Goal: Task Accomplishment & Management: Complete application form

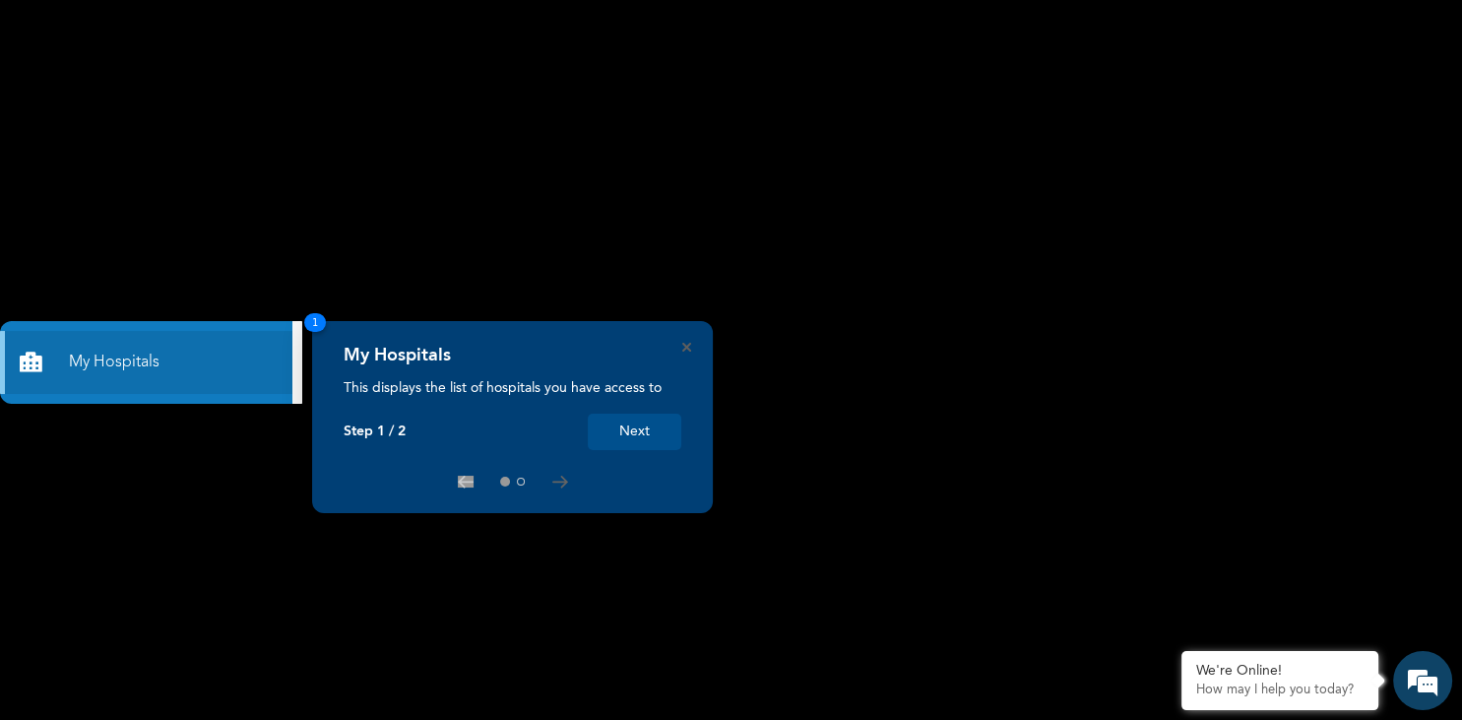
click at [657, 435] on button "Next" at bounding box center [635, 432] width 94 height 36
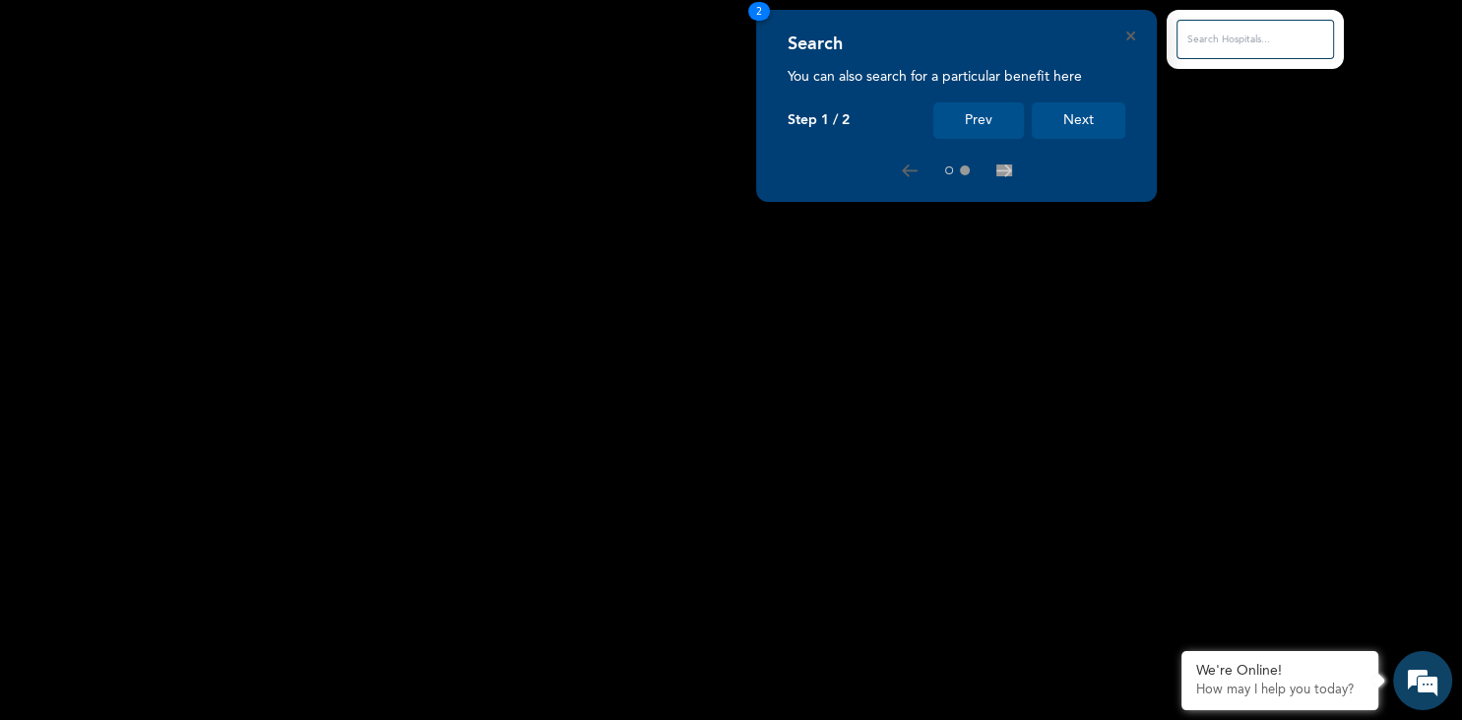
click at [1096, 125] on button "Next" at bounding box center [1079, 120] width 94 height 36
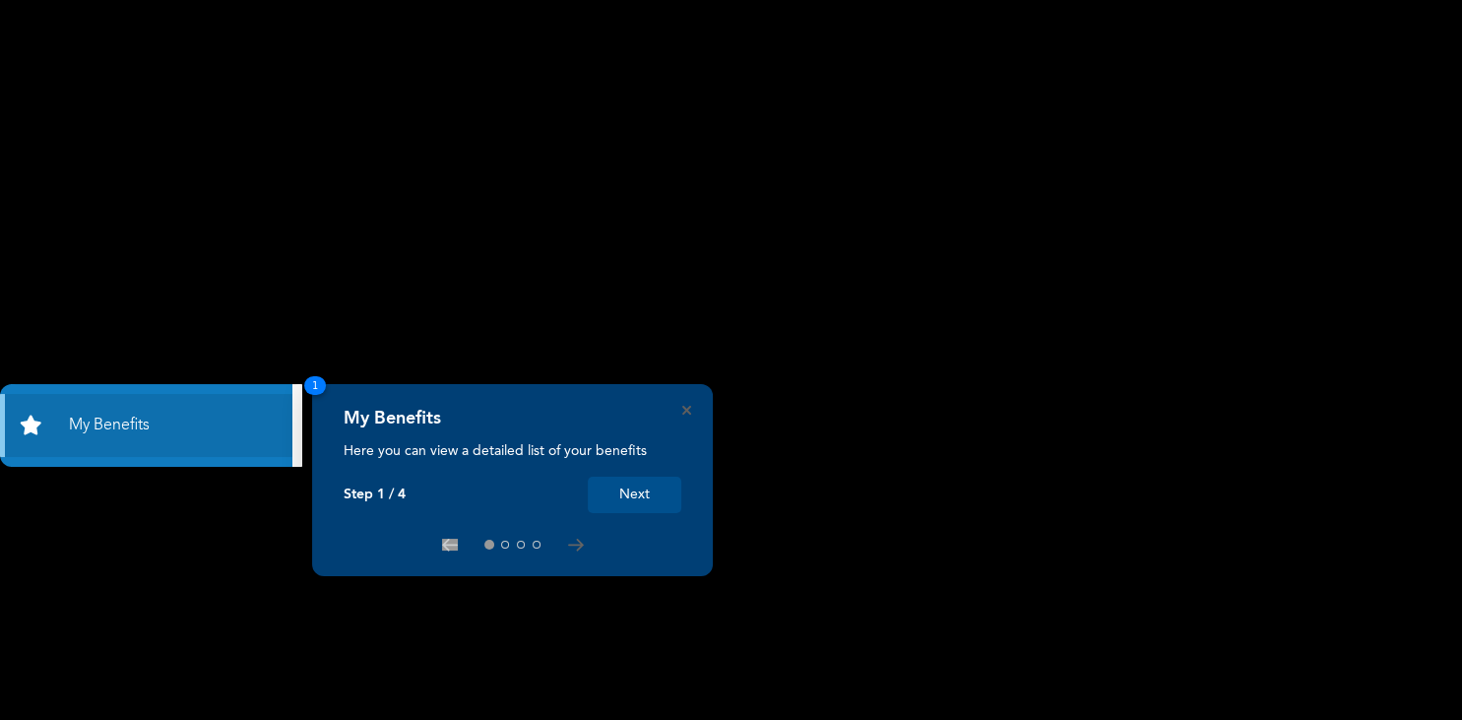
click at [626, 504] on button "Next" at bounding box center [635, 495] width 94 height 36
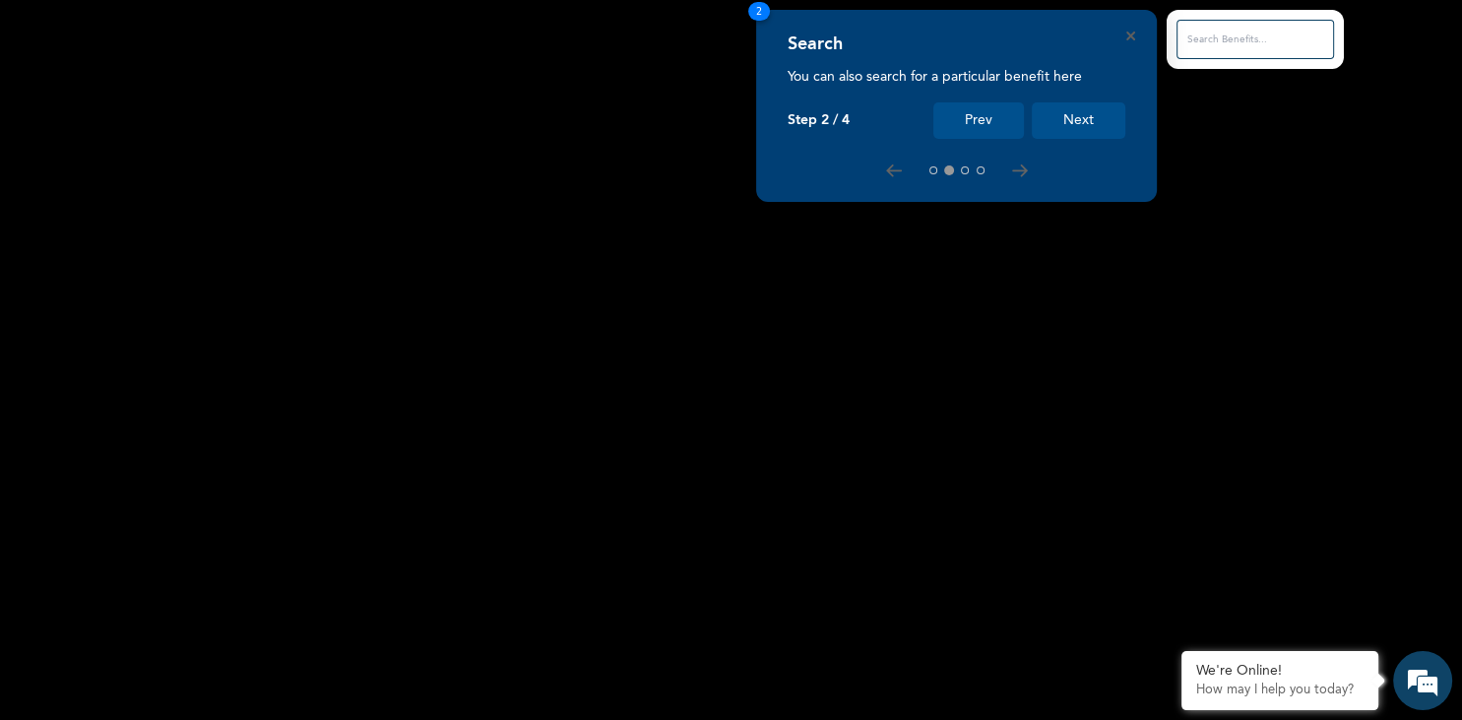
click at [1077, 120] on button "Next" at bounding box center [1079, 120] width 94 height 36
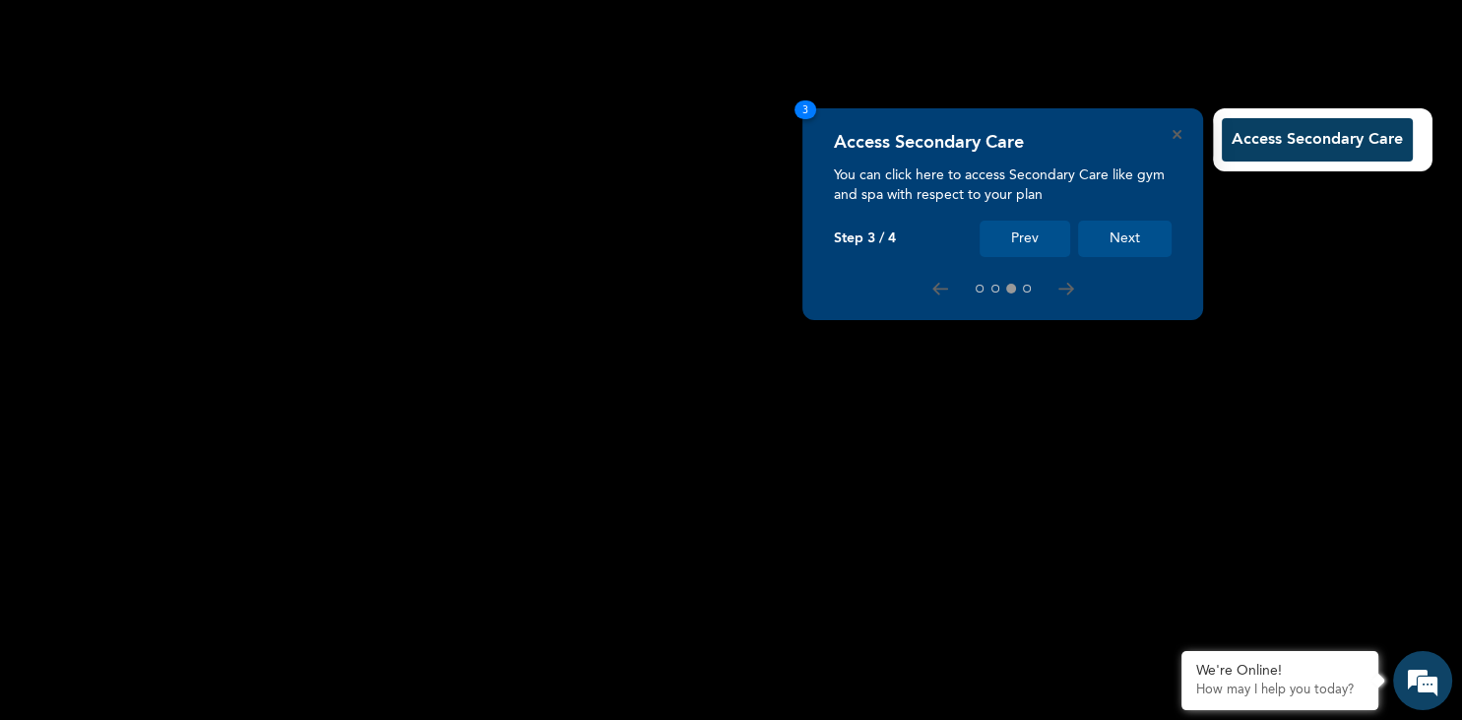
click at [1141, 230] on button "Next" at bounding box center [1125, 239] width 94 height 36
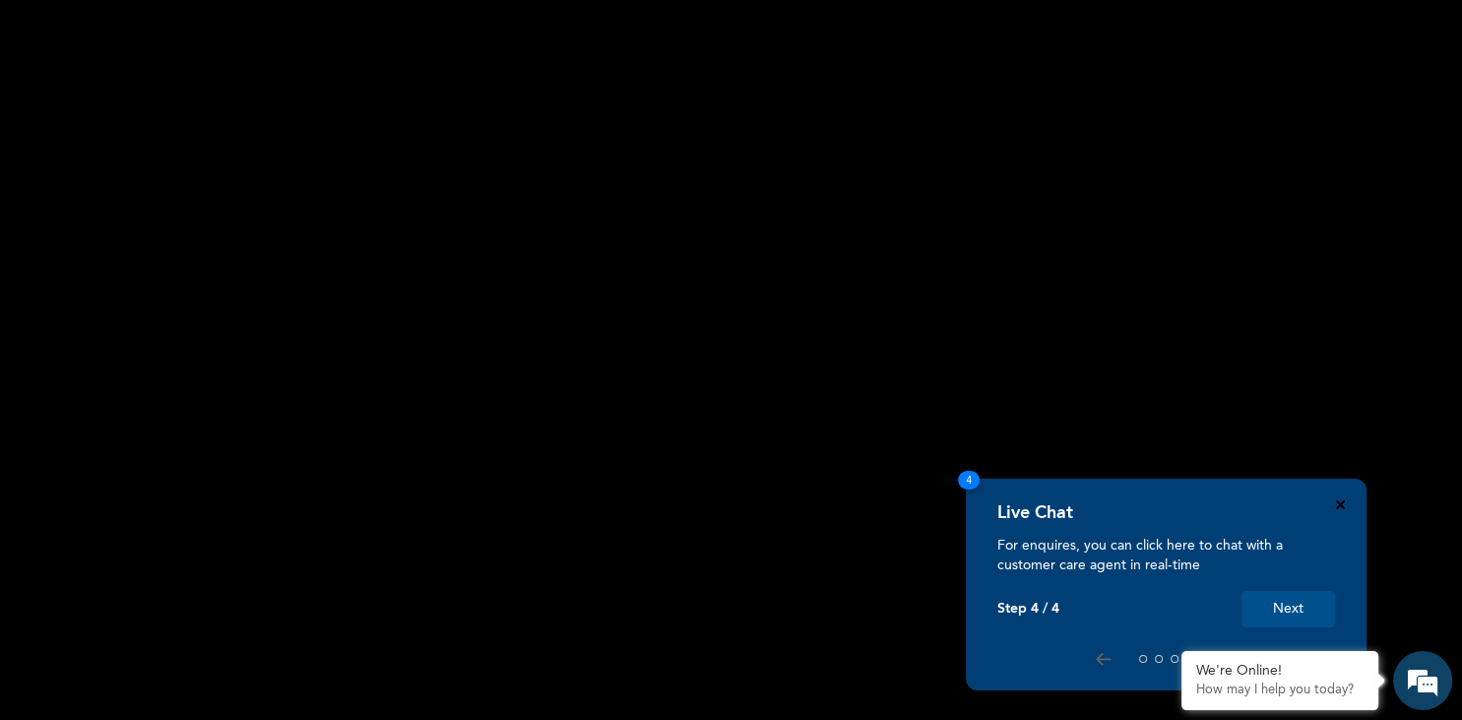
click at [1343, 506] on icon "Close" at bounding box center [1340, 504] width 9 height 9
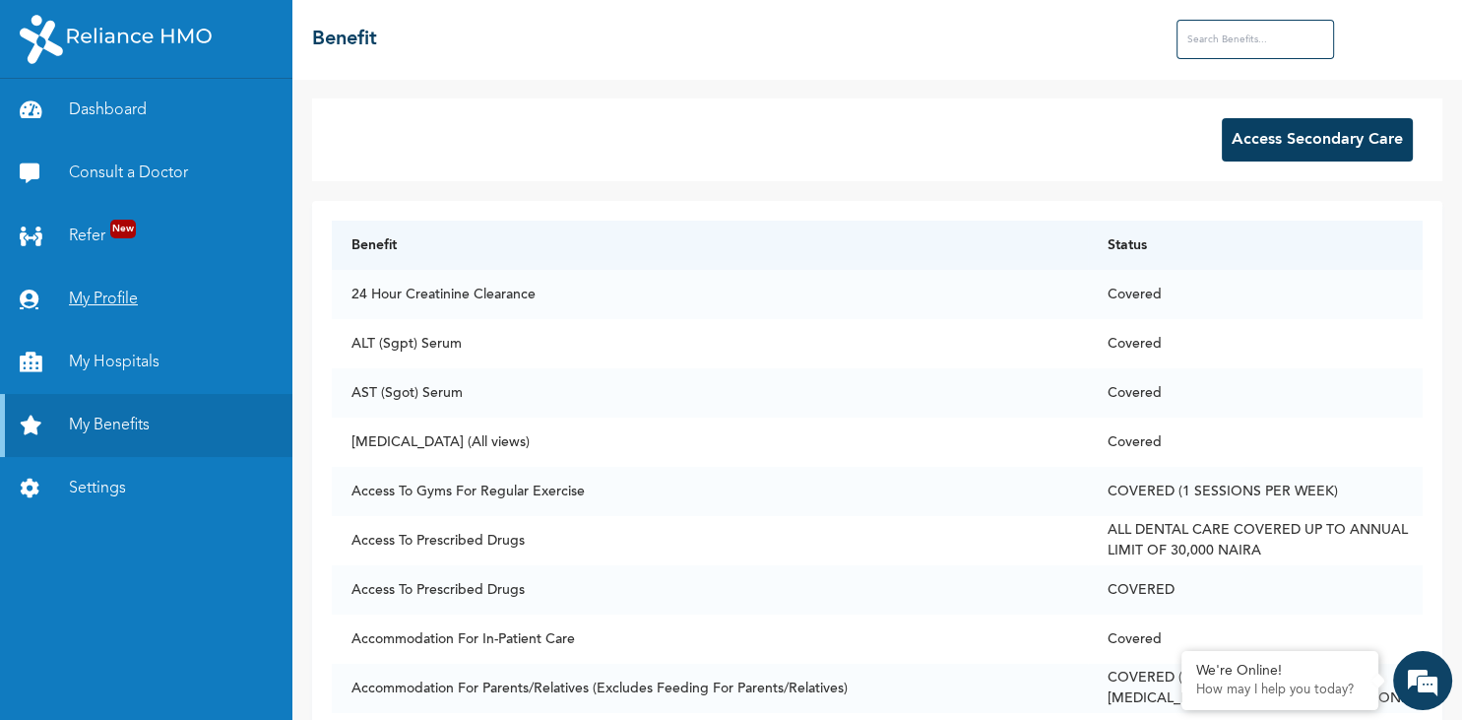
click at [135, 305] on link "My Profile" at bounding box center [146, 299] width 292 height 63
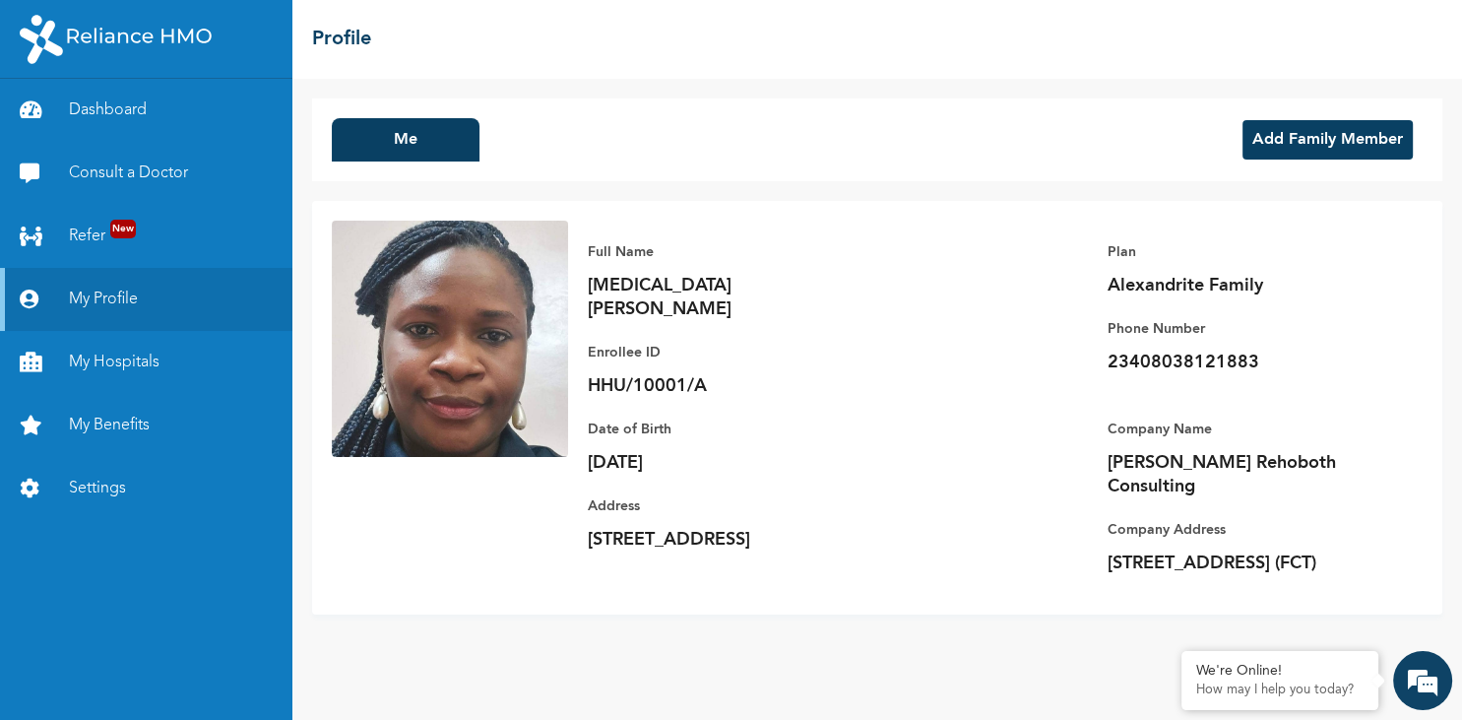
click at [1243, 160] on div "Add Family Member" at bounding box center [1328, 139] width 190 height 43
click at [1308, 140] on button "Add Family Member" at bounding box center [1328, 139] width 170 height 39
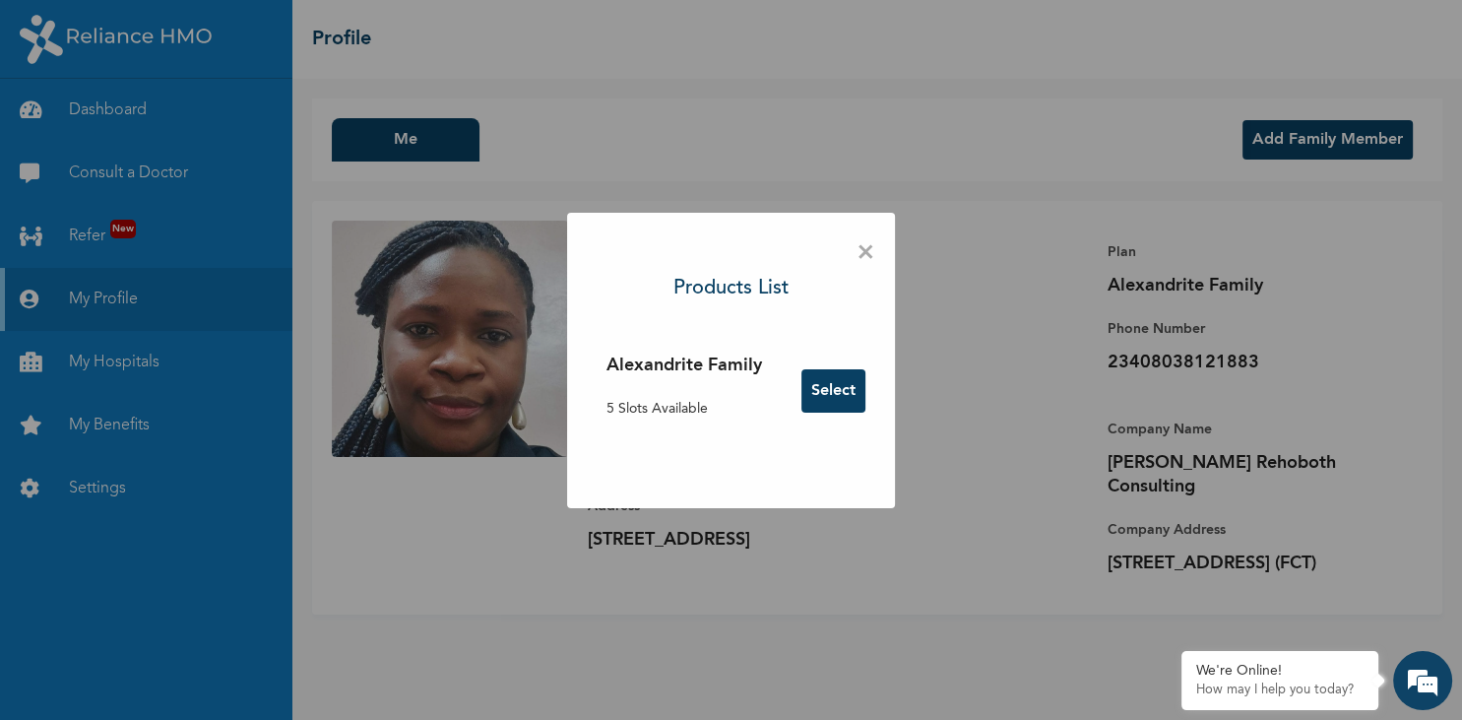
click at [809, 401] on button "Select" at bounding box center [833, 390] width 64 height 43
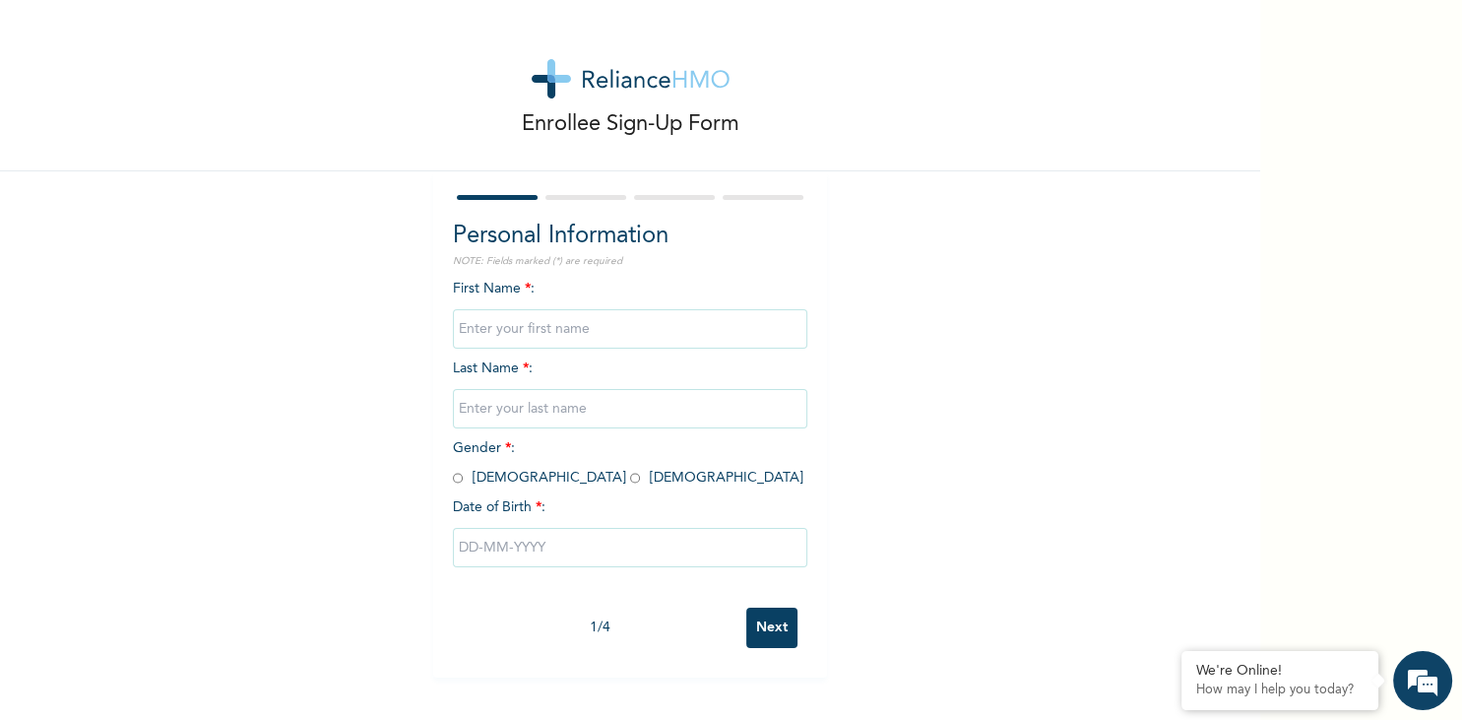
click at [653, 329] on input "text" at bounding box center [630, 328] width 354 height 39
type input "Oluwafemi"
click at [601, 419] on input "text" at bounding box center [630, 408] width 354 height 39
type input "Sekoni"
click at [460, 483] on input "radio" at bounding box center [458, 478] width 10 height 19
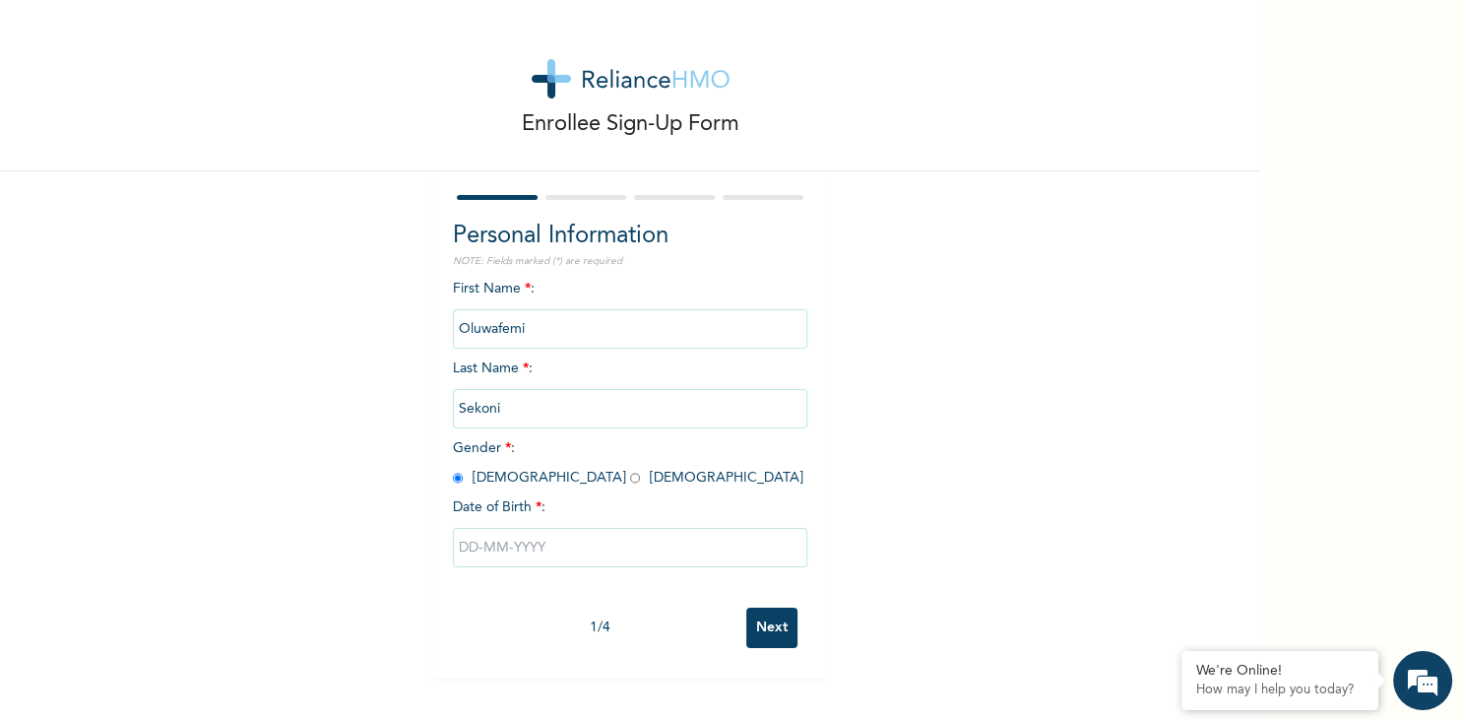
radio input "true"
click at [497, 549] on input "text" at bounding box center [630, 547] width 354 height 39
select select "7"
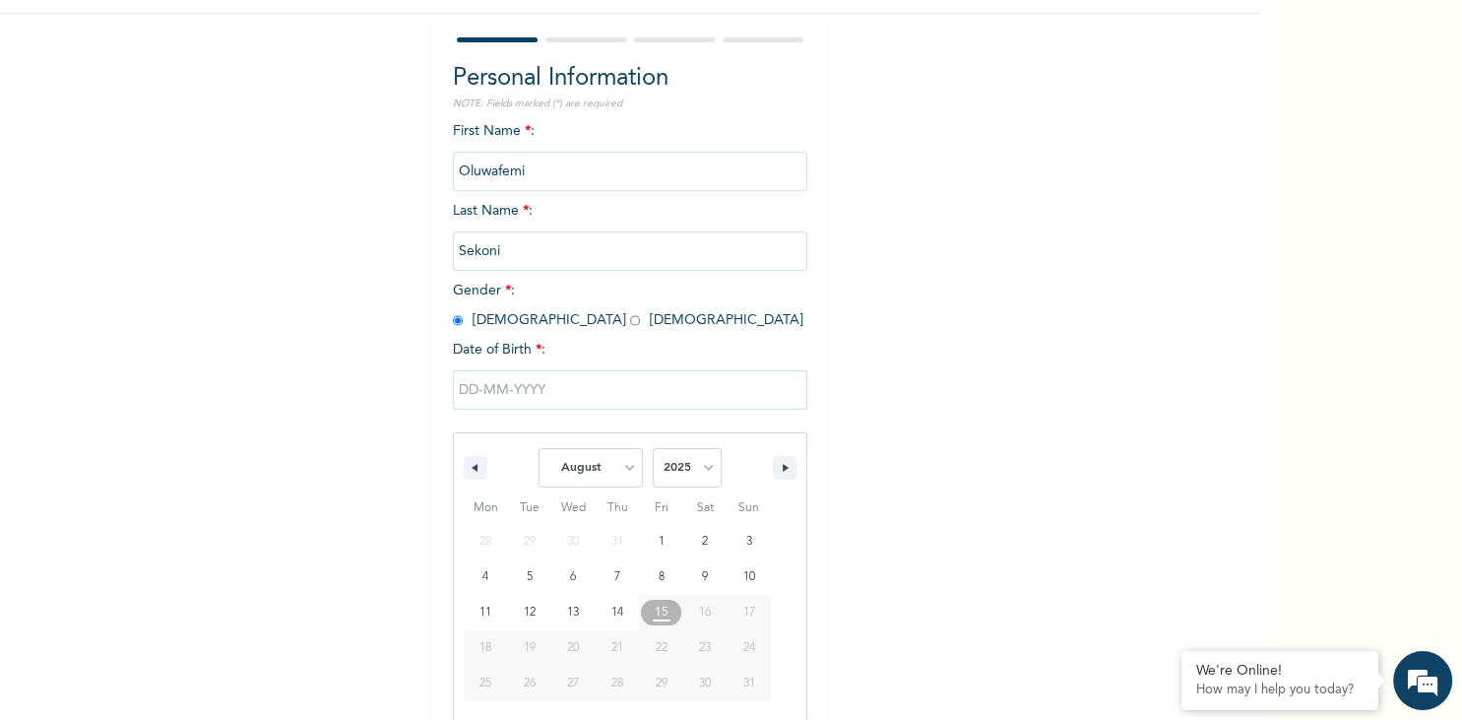
scroll to position [160, 0]
click at [539, 446] on select "January February March April May June July August September October November De…" at bounding box center [591, 465] width 104 height 39
click option "August" at bounding box center [0, 0] width 0 height 0
click at [653, 446] on select "2025 2024 2023 2022 2021 2020 2019 2018 2017 2016 2015 2014 2013 2012 2011 2010…" at bounding box center [687, 465] width 69 height 39
select select "1986"
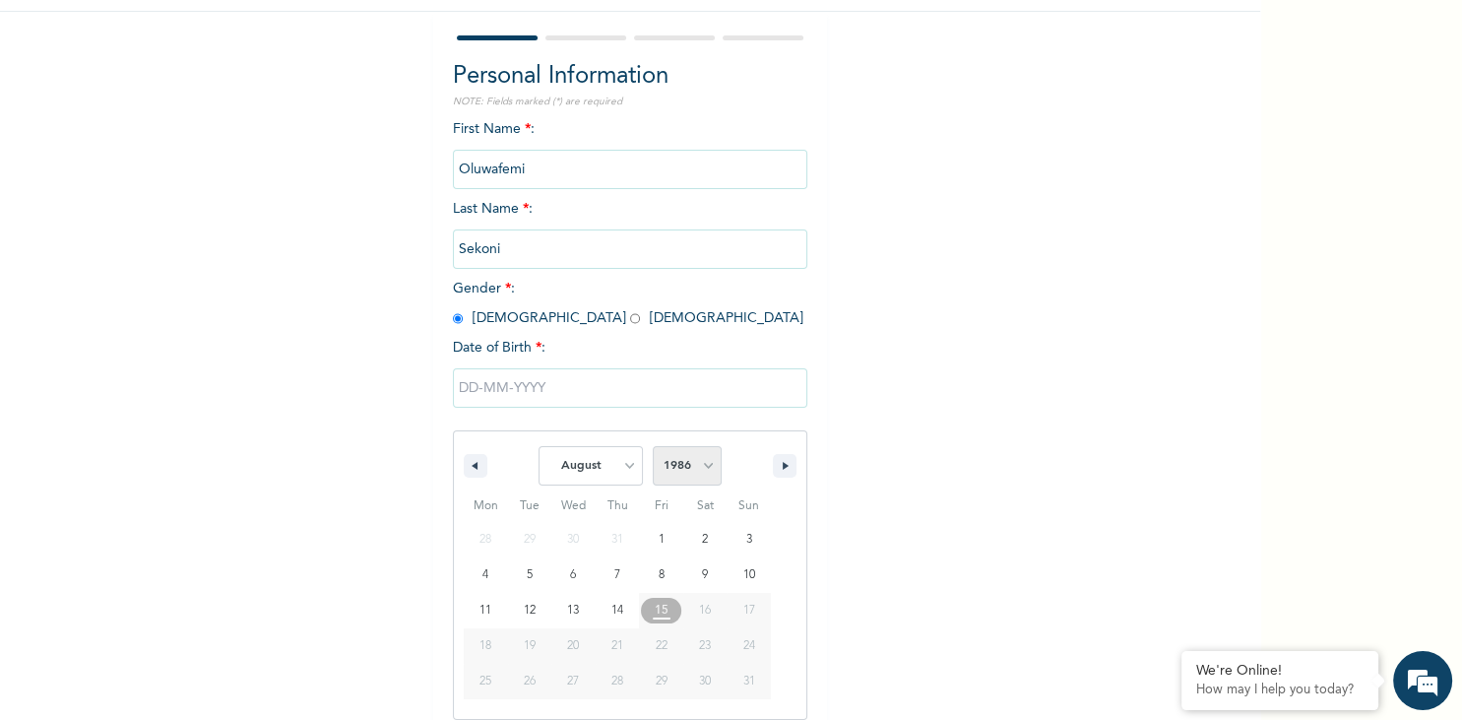
click option "1986" at bounding box center [0, 0] width 0 height 0
type input "[DATE]"
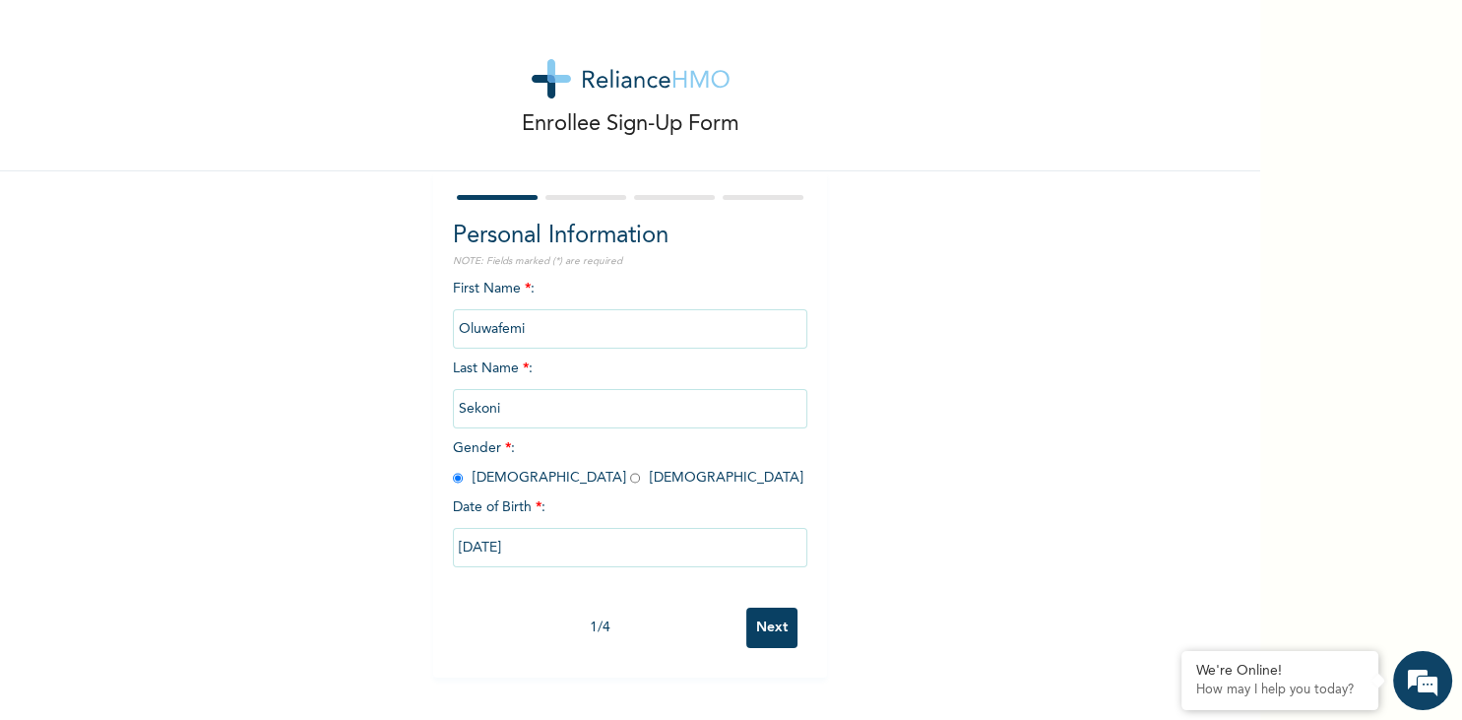
click at [793, 631] on input "Next" at bounding box center [771, 627] width 51 height 40
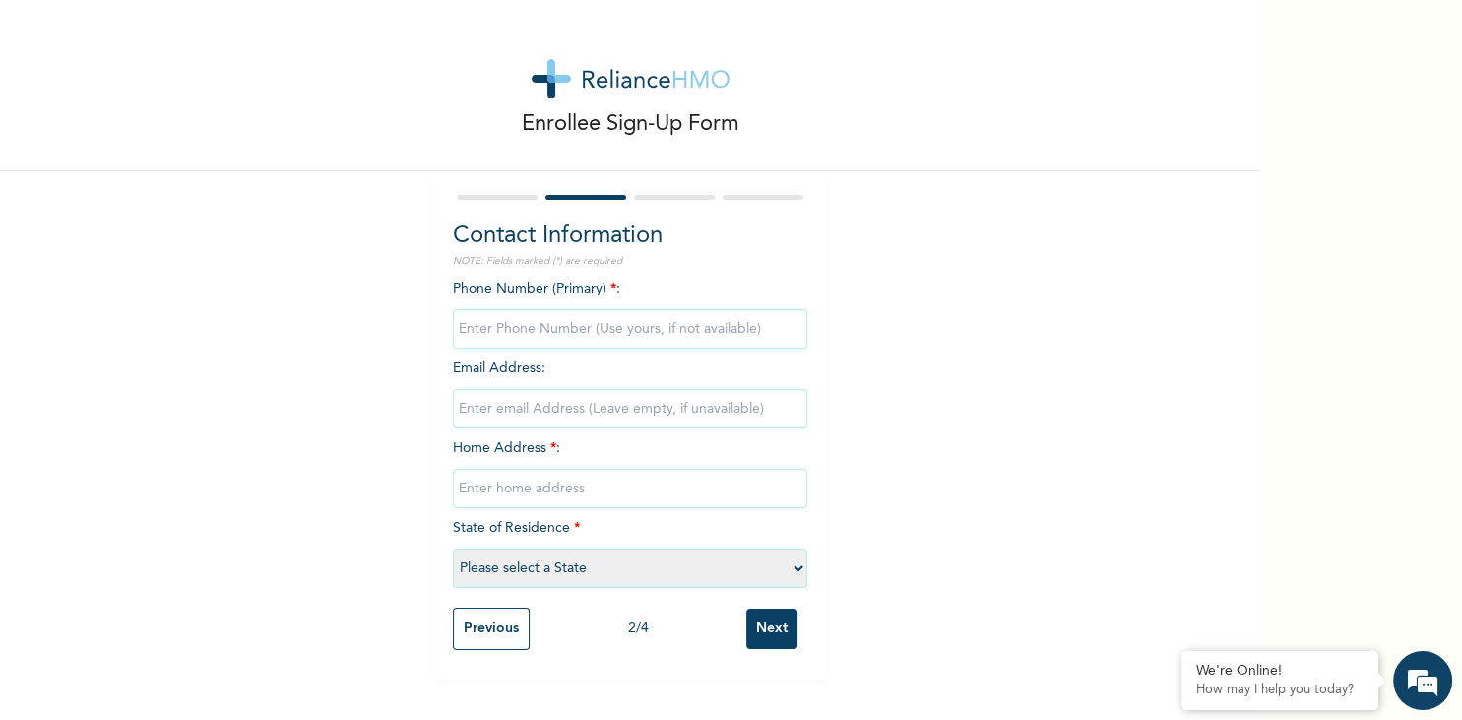
click at [721, 323] on input "phone" at bounding box center [630, 328] width 354 height 39
type input "09028234090"
click at [659, 423] on input "email" at bounding box center [630, 408] width 354 height 39
type input "[EMAIL_ADDRESS][DOMAIN_NAME]"
click at [510, 505] on input "text" at bounding box center [630, 488] width 354 height 39
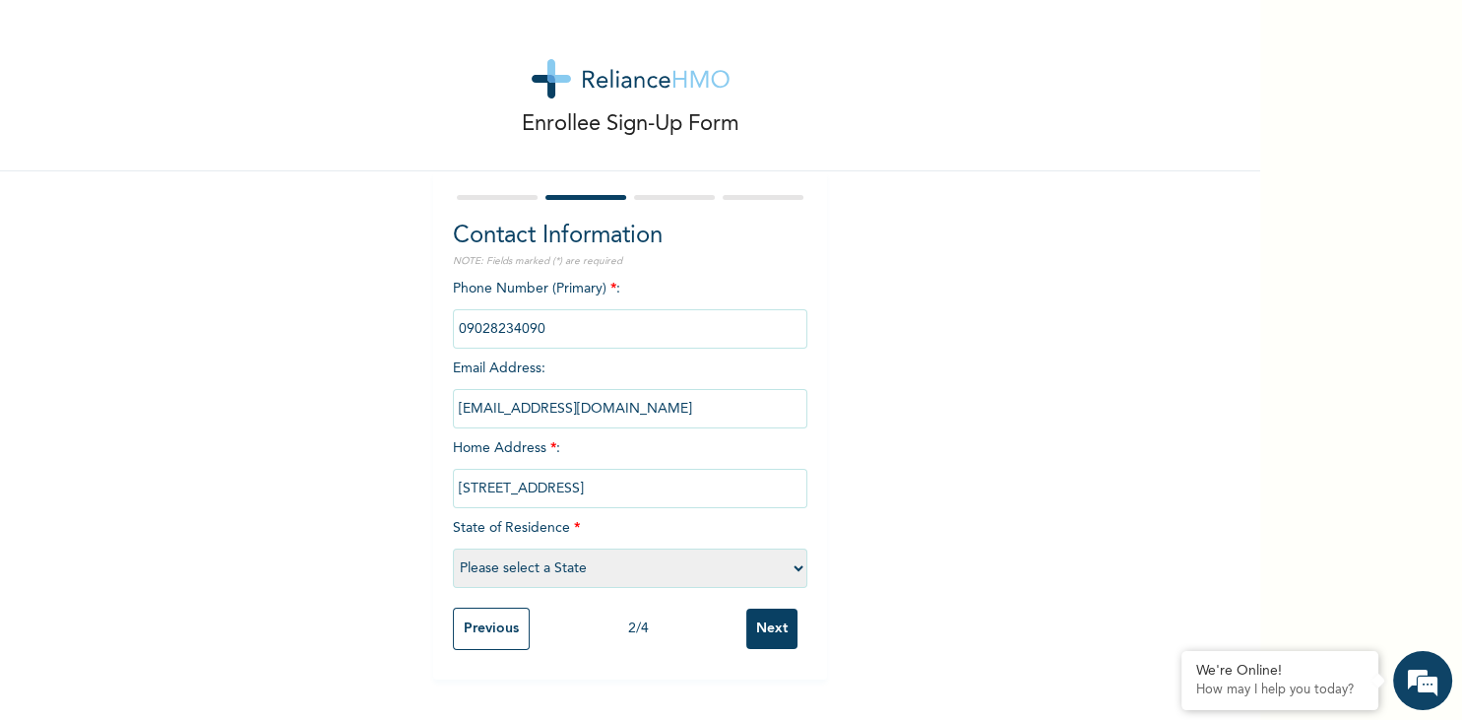
type input "[STREET_ADDRESS]"
click at [453, 548] on select "Please select a State [PERSON_NAME] (FCT) [PERSON_NAME] Ibom [GEOGRAPHIC_DATA] …" at bounding box center [630, 567] width 354 height 39
click at [625, 566] on select "Please select a State [PERSON_NAME] (FCT) [PERSON_NAME] Ibom [GEOGRAPHIC_DATA] …" at bounding box center [630, 567] width 354 height 39
click at [453, 548] on select "Please select a State [PERSON_NAME] (FCT) [PERSON_NAME] Ibom [GEOGRAPHIC_DATA] …" at bounding box center [630, 567] width 354 height 39
select select "31"
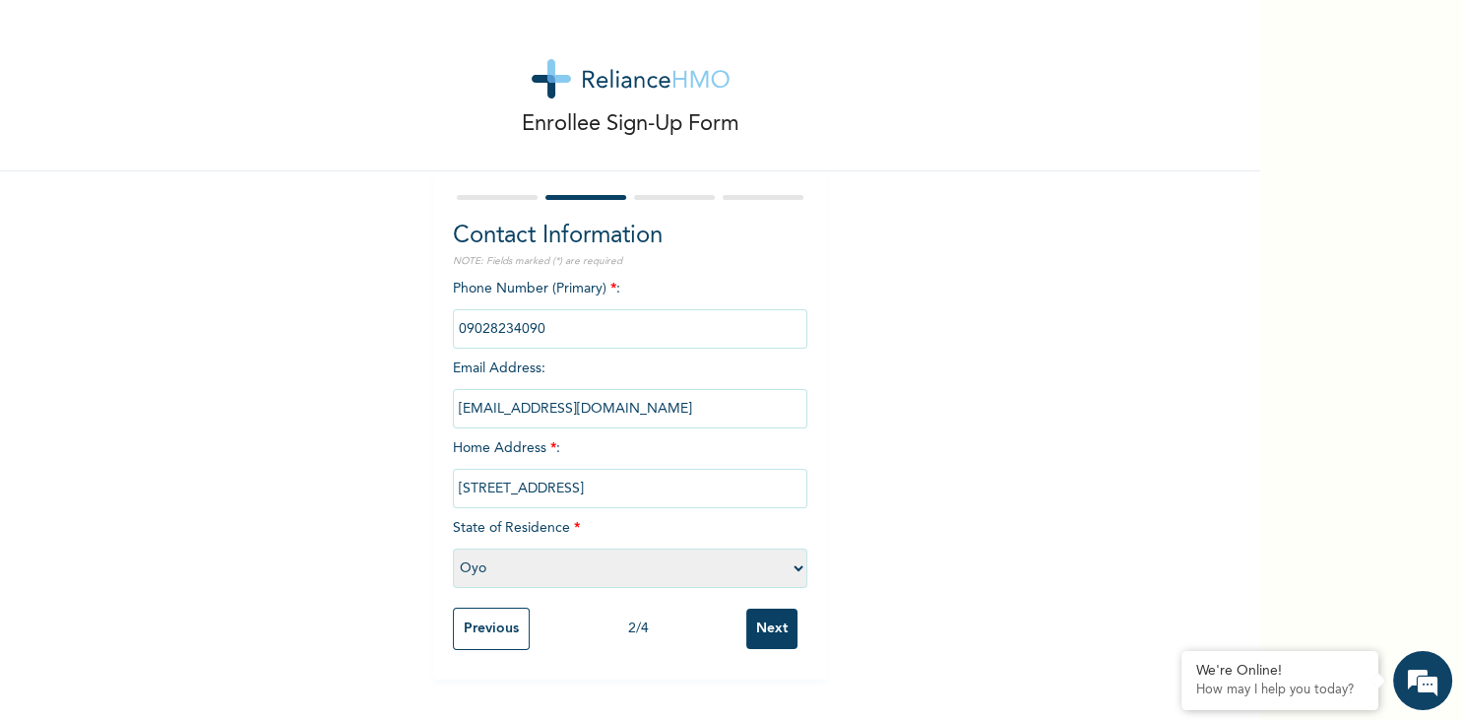
click option "Oyo" at bounding box center [0, 0] width 0 height 0
click at [786, 627] on input "Next" at bounding box center [771, 628] width 51 height 40
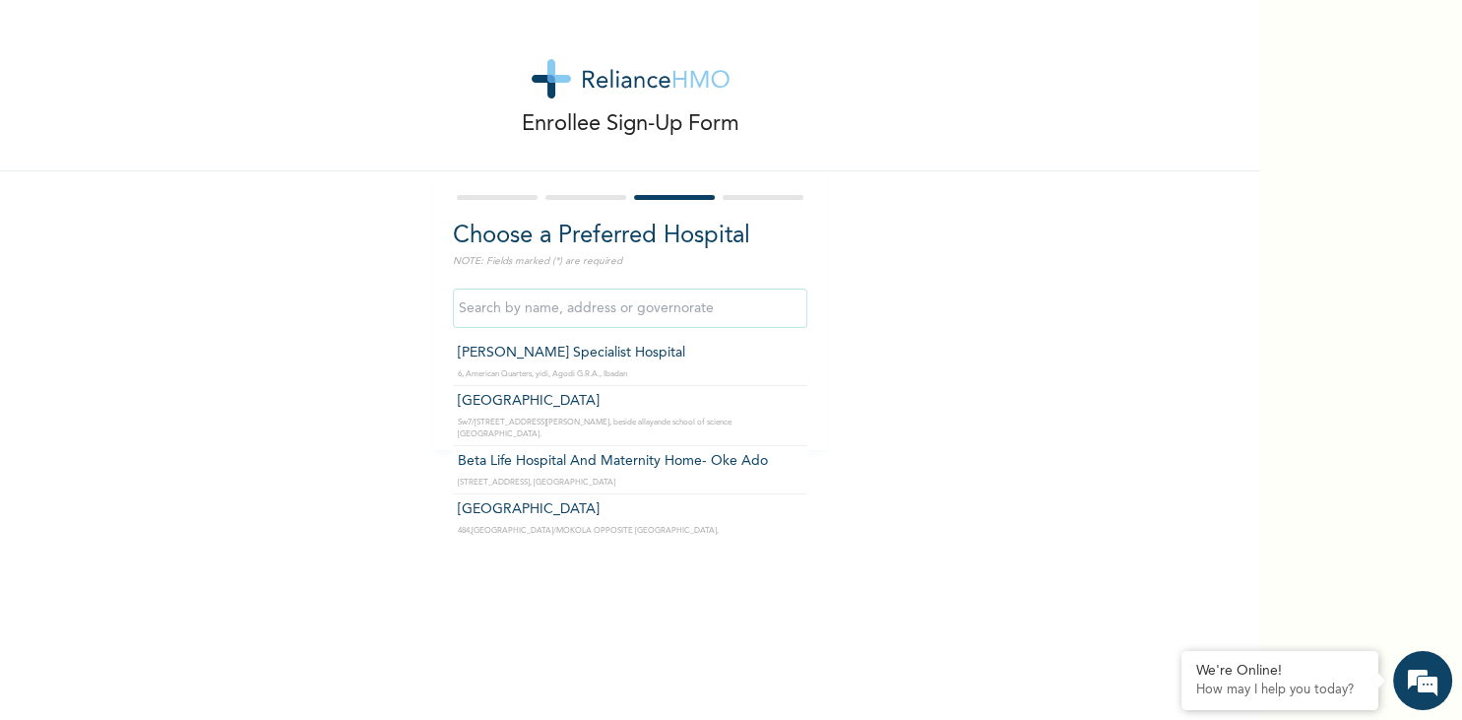
click at [711, 322] on input "text" at bounding box center [630, 307] width 354 height 39
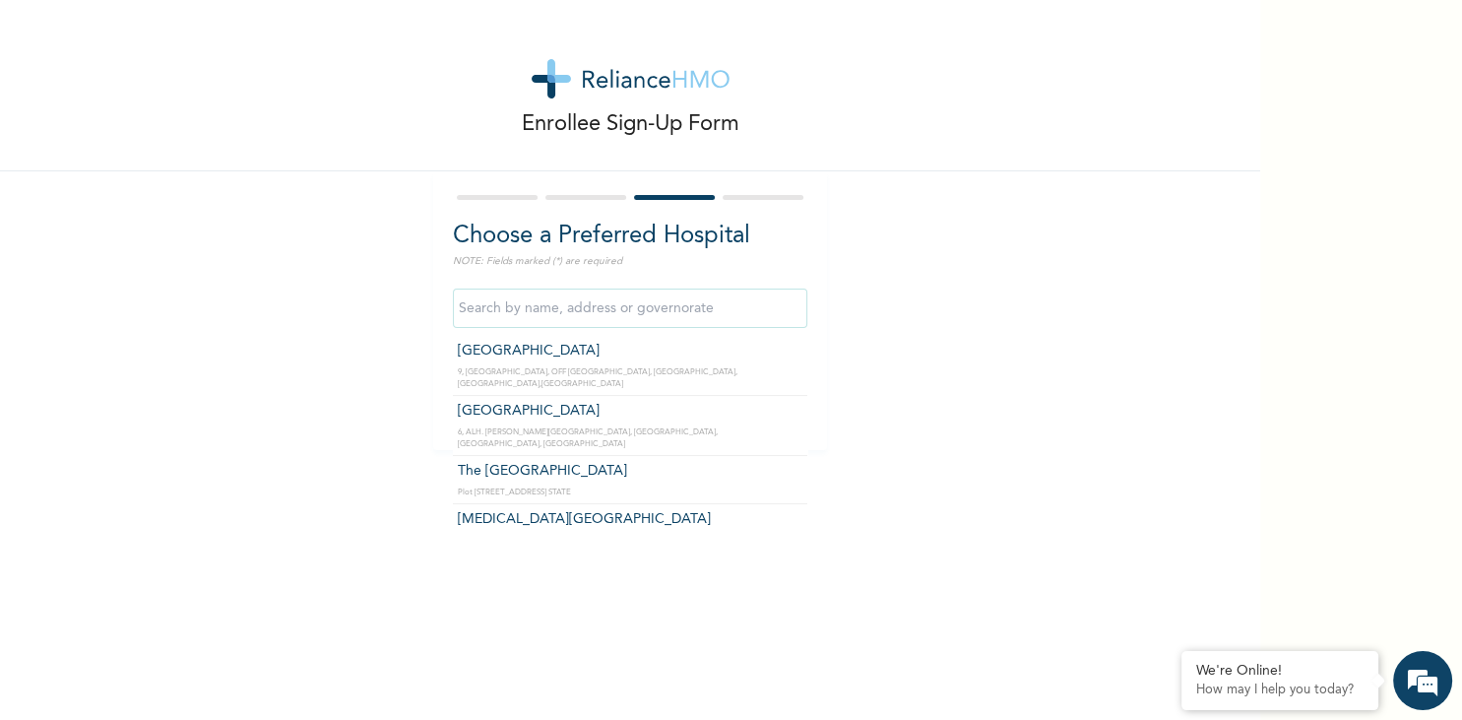
scroll to position [474, 0]
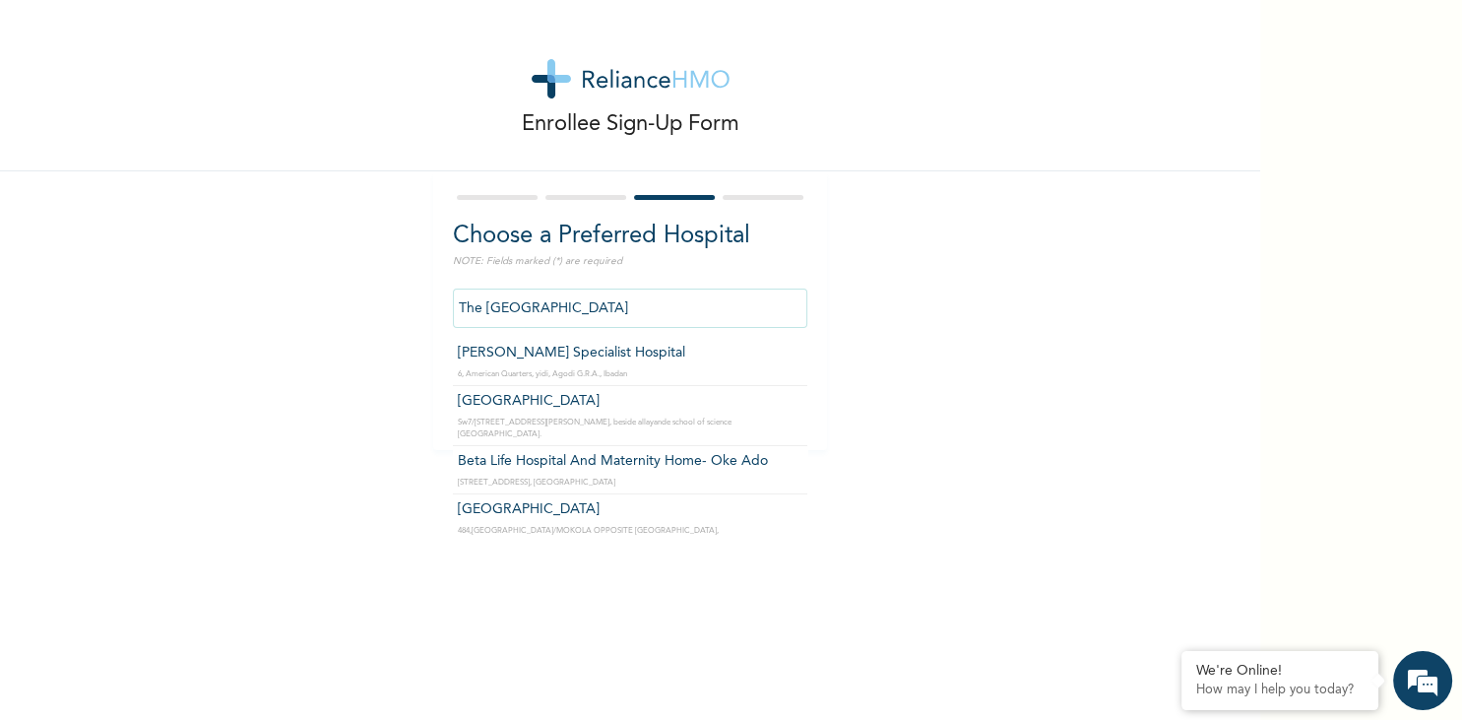
click at [549, 304] on input "The [GEOGRAPHIC_DATA]" at bounding box center [630, 307] width 354 height 39
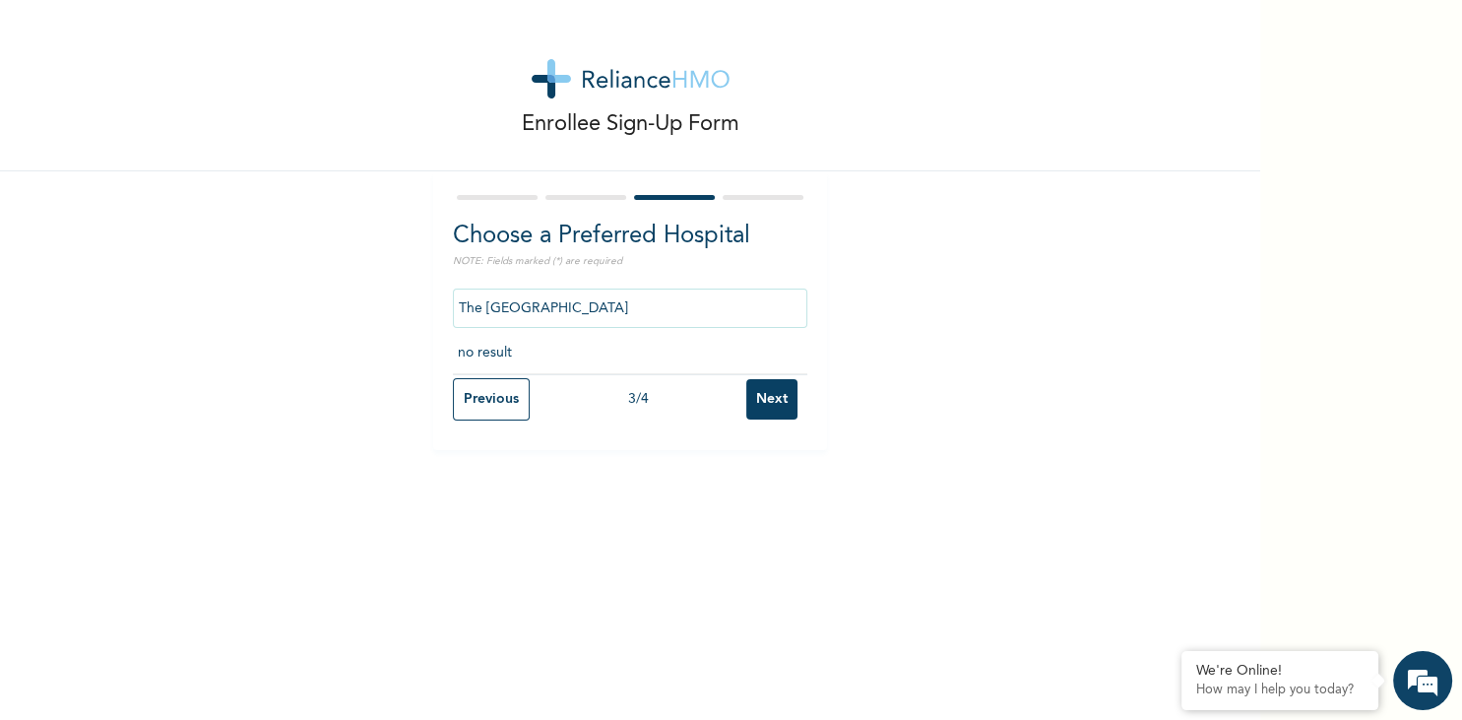
drag, startPoint x: 753, startPoint y: 301, endPoint x: 321, endPoint y: 259, distance: 434.3
click at [453, 288] on input "The [GEOGRAPHIC_DATA]" at bounding box center [630, 307] width 354 height 39
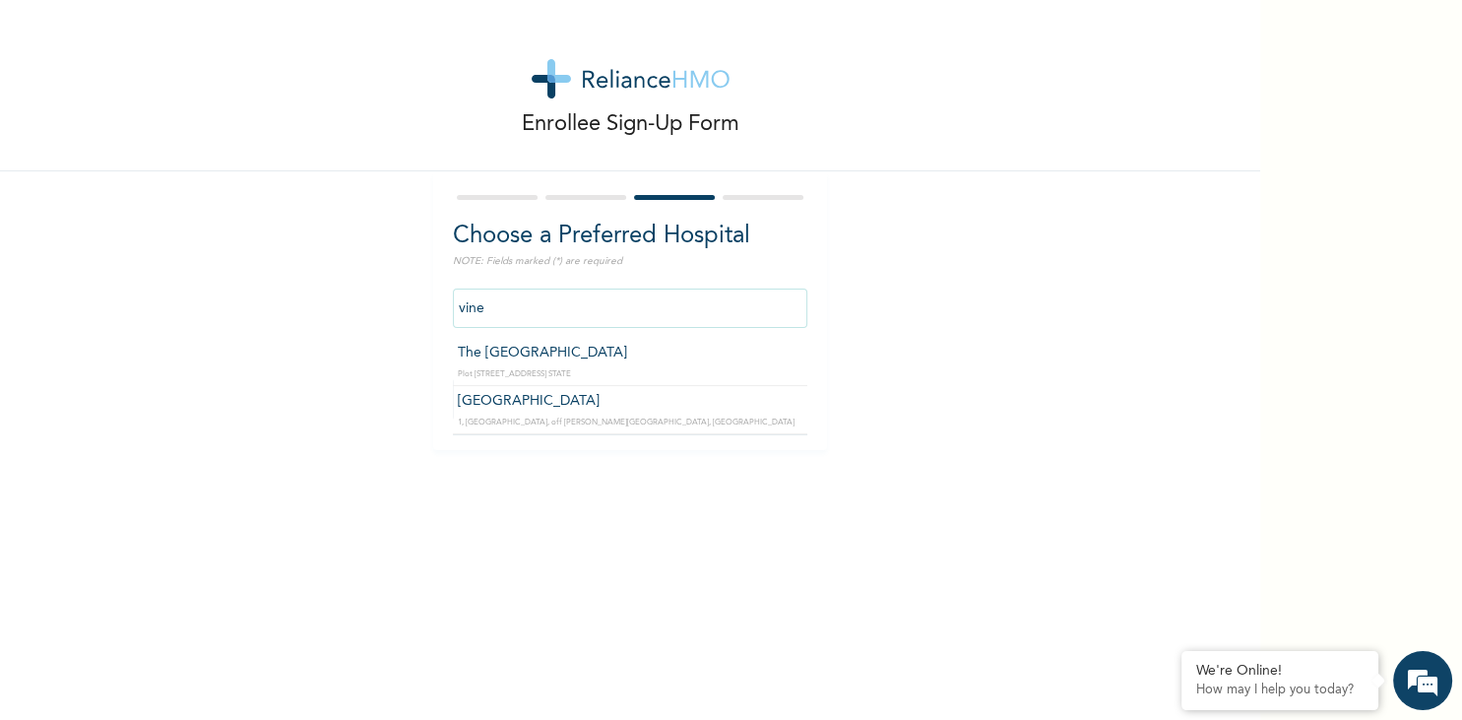
type input "[GEOGRAPHIC_DATA]"
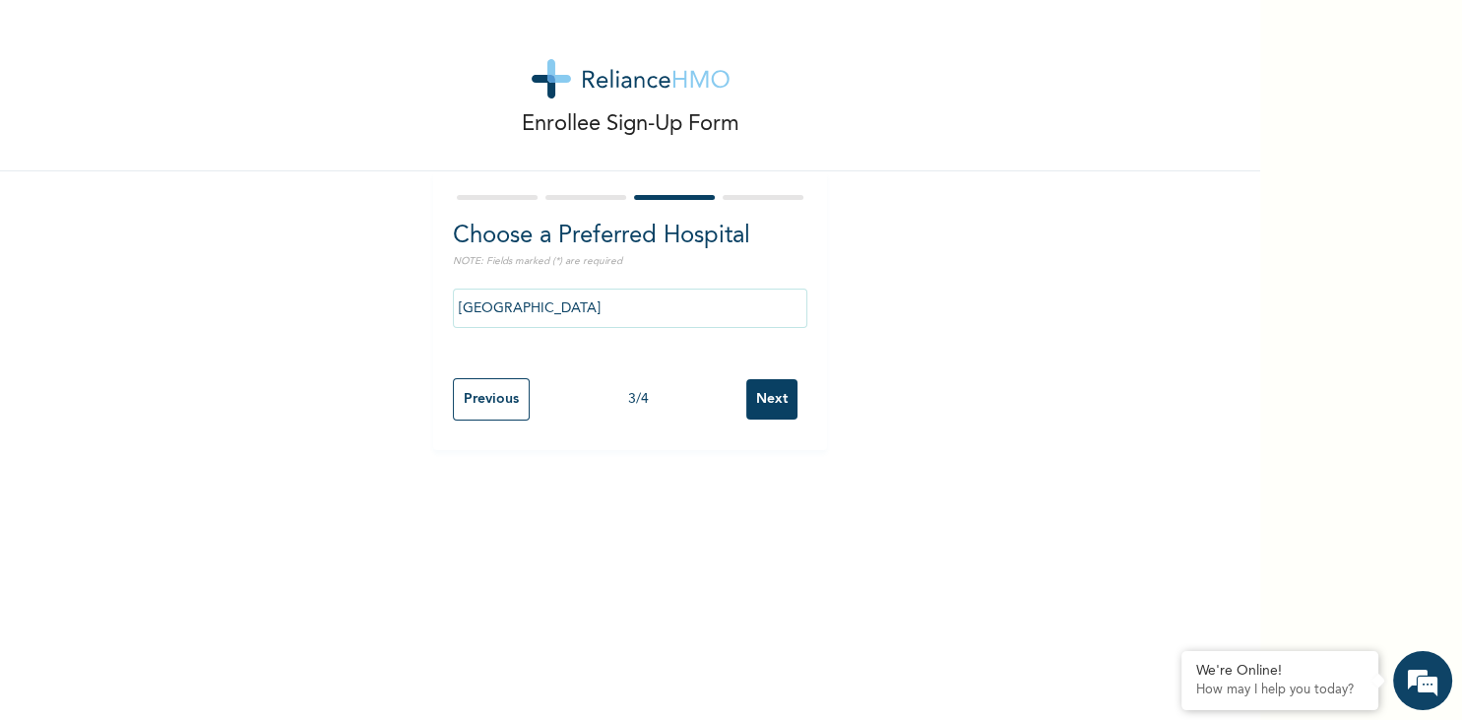
click at [778, 412] on input "Next" at bounding box center [771, 399] width 51 height 40
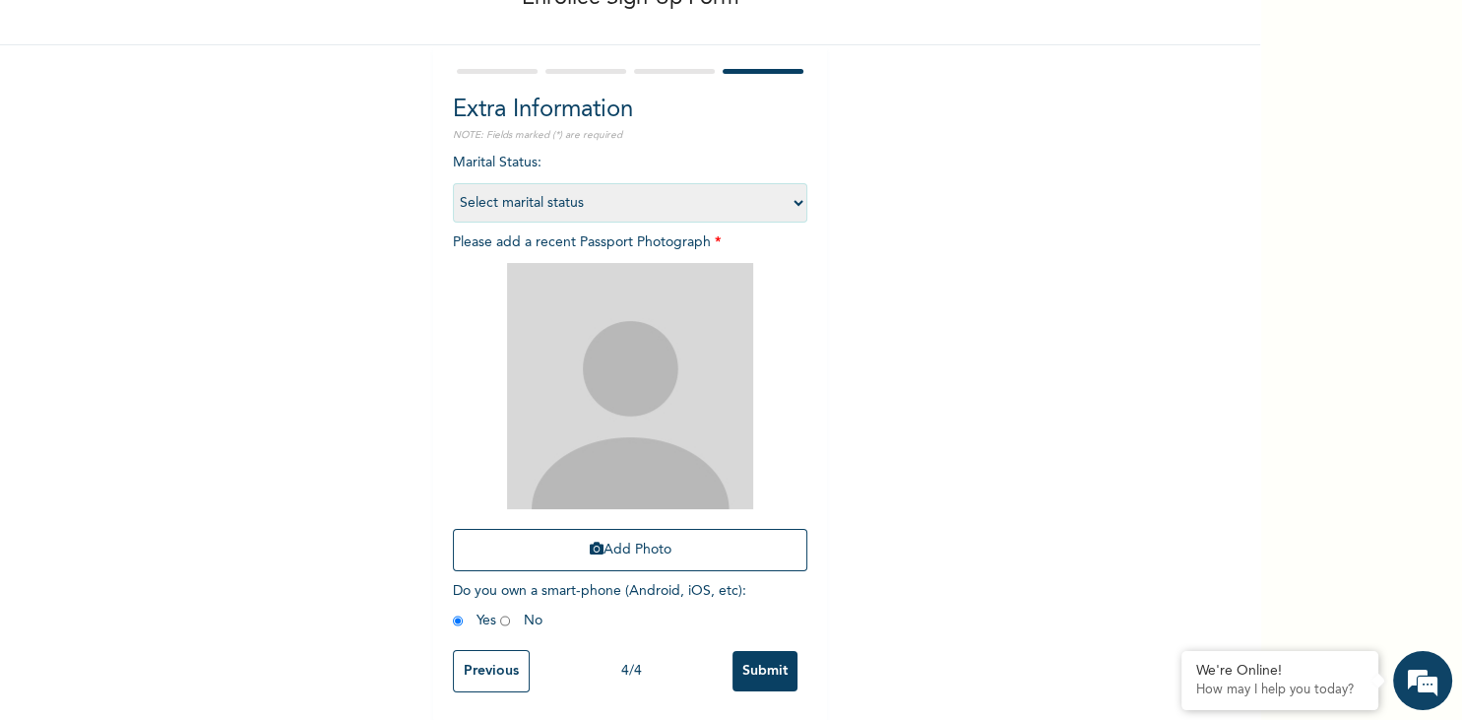
scroll to position [0, 0]
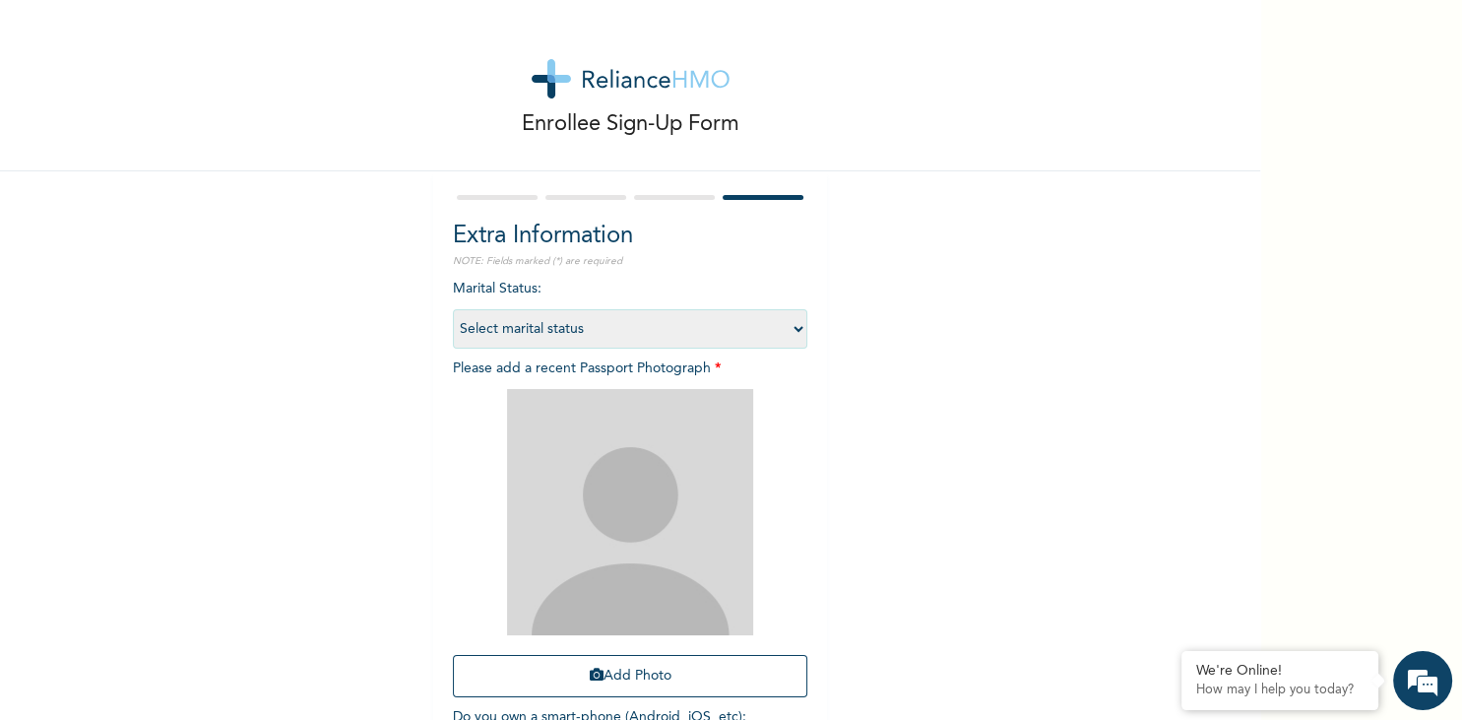
click at [453, 309] on select "Select marital status [DEMOGRAPHIC_DATA] Married [DEMOGRAPHIC_DATA] Widow/[DEMO…" at bounding box center [630, 328] width 354 height 39
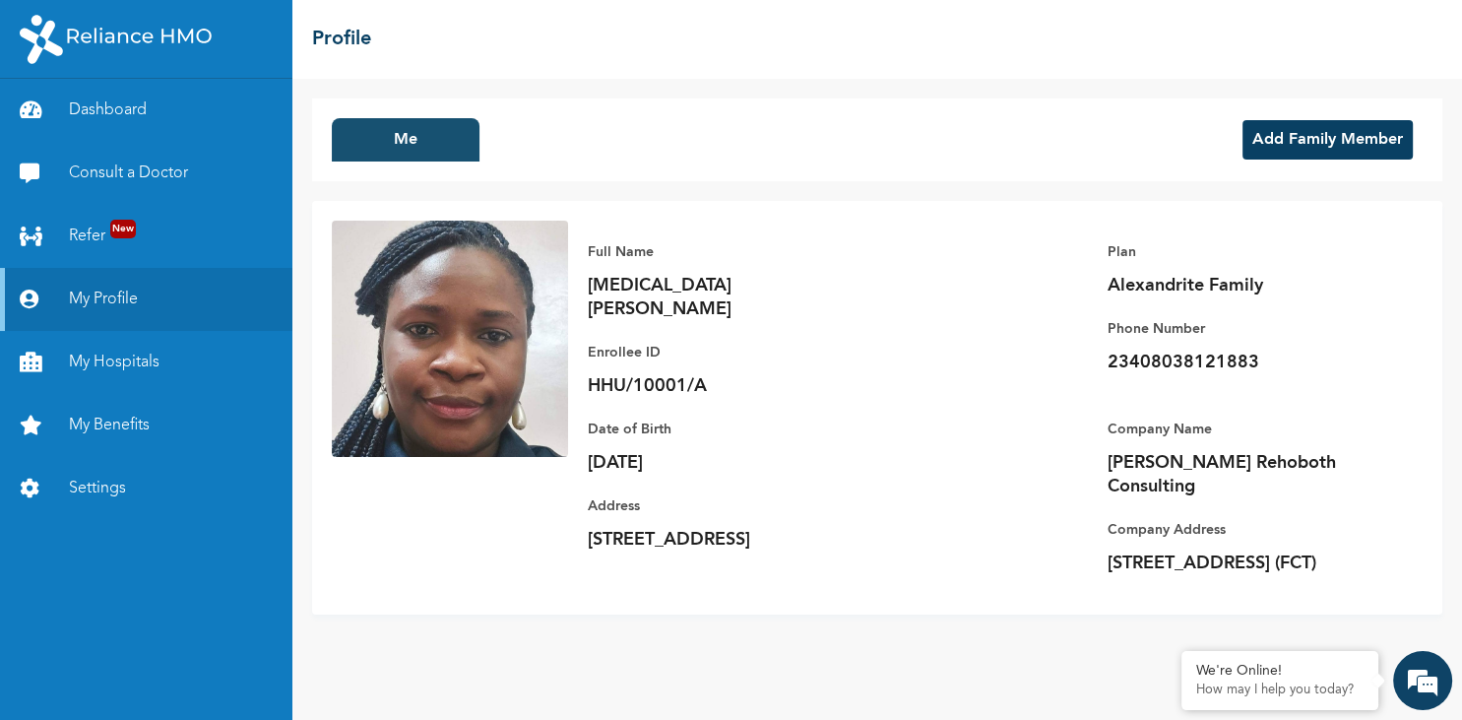
click at [434, 139] on button "Me" at bounding box center [406, 139] width 148 height 43
click at [136, 360] on link "My Hospitals" at bounding box center [146, 362] width 292 height 63
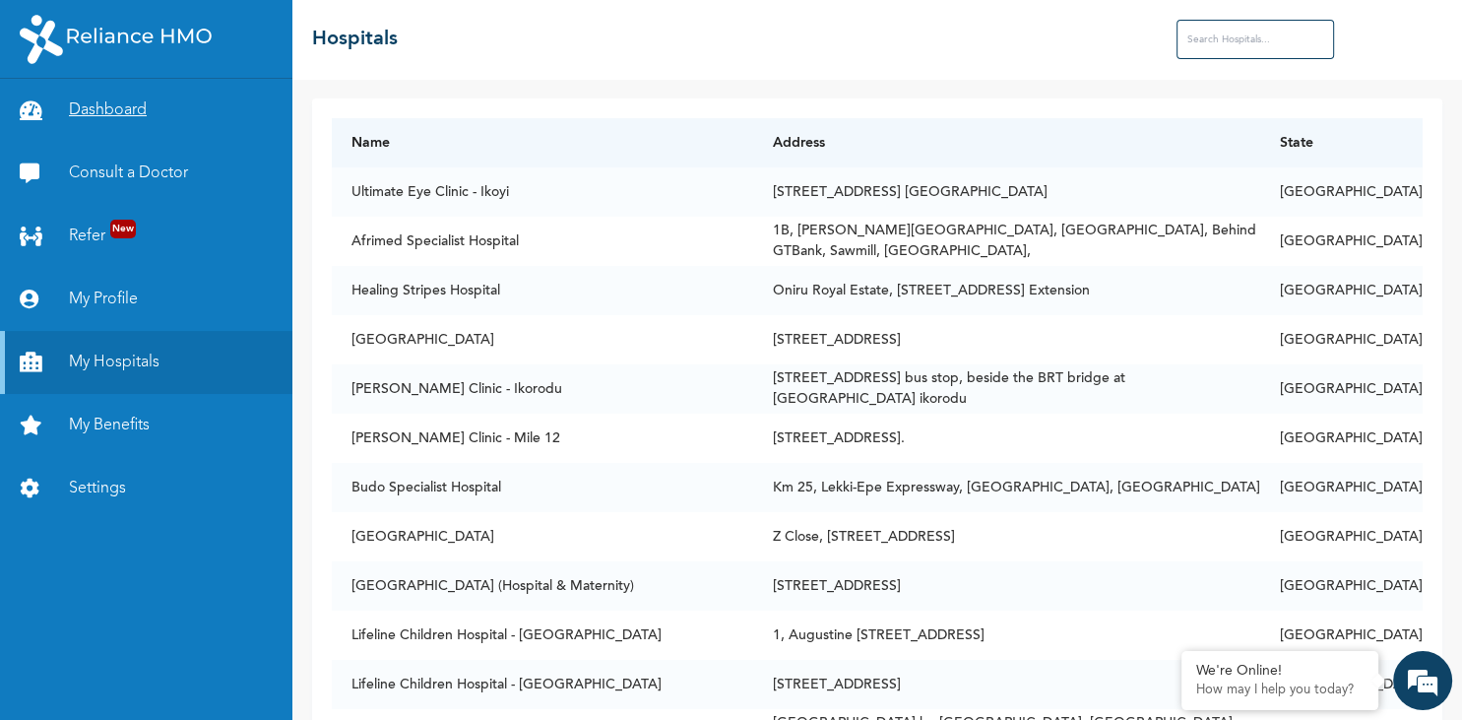
click at [113, 109] on link "Dashboard" at bounding box center [146, 110] width 292 height 63
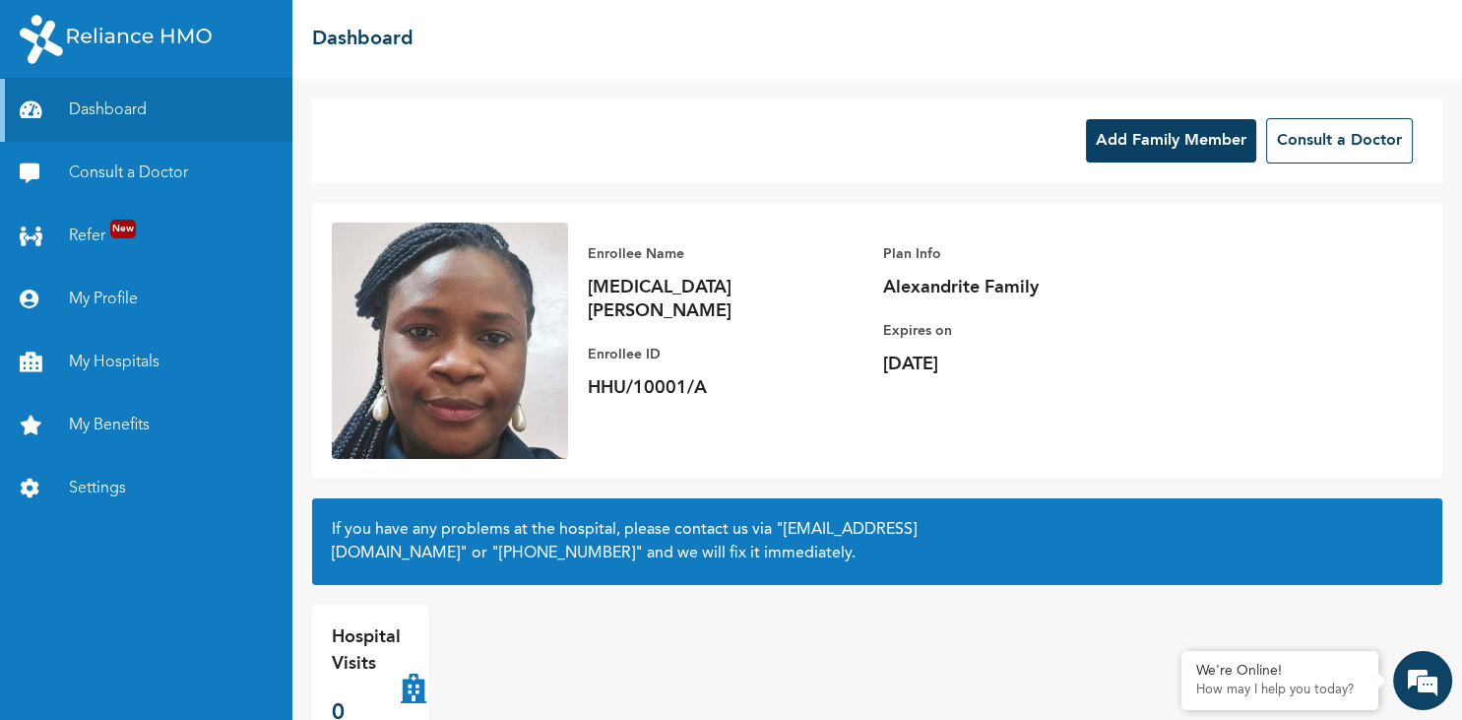
scroll to position [18, 0]
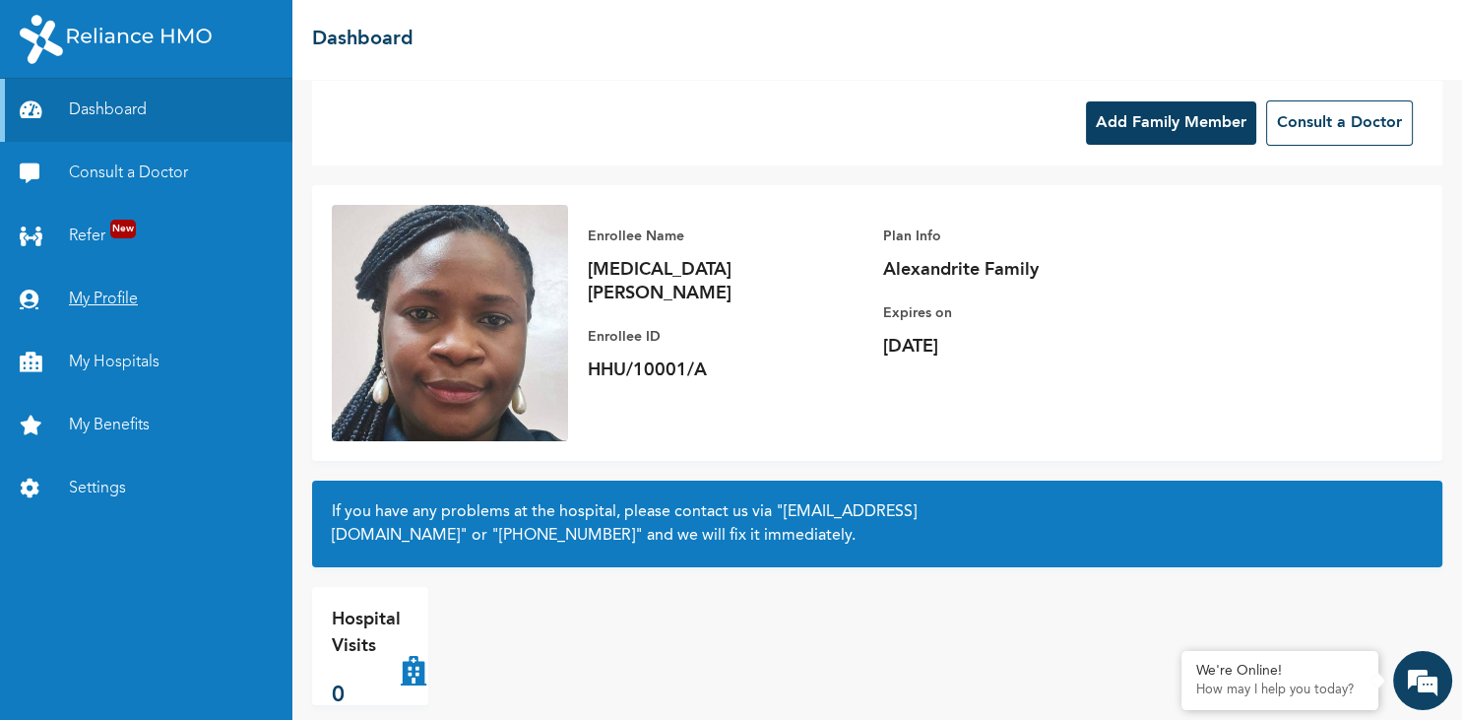
click at [127, 304] on link "My Profile" at bounding box center [146, 299] width 292 height 63
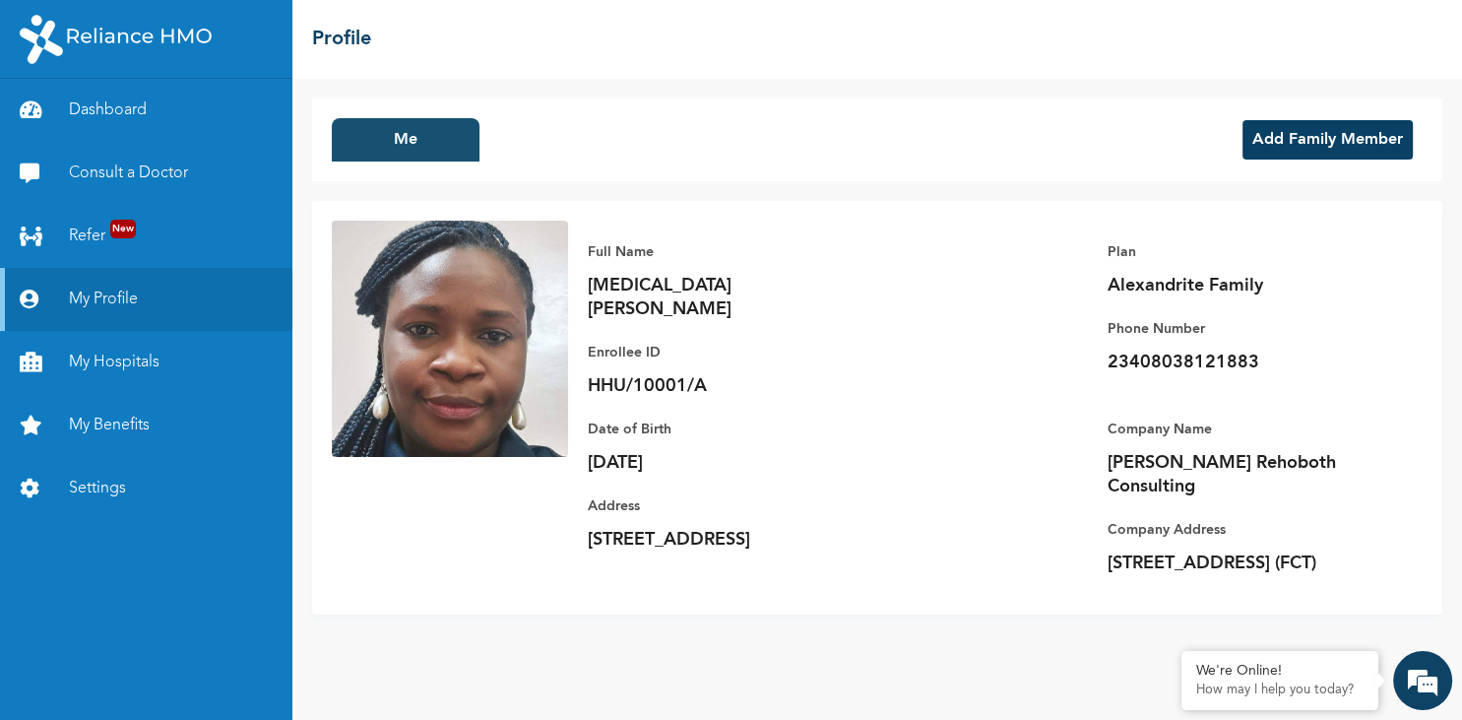
click at [437, 138] on button "Me" at bounding box center [406, 139] width 148 height 43
click at [116, 367] on link "My Hospitals" at bounding box center [146, 362] width 292 height 63
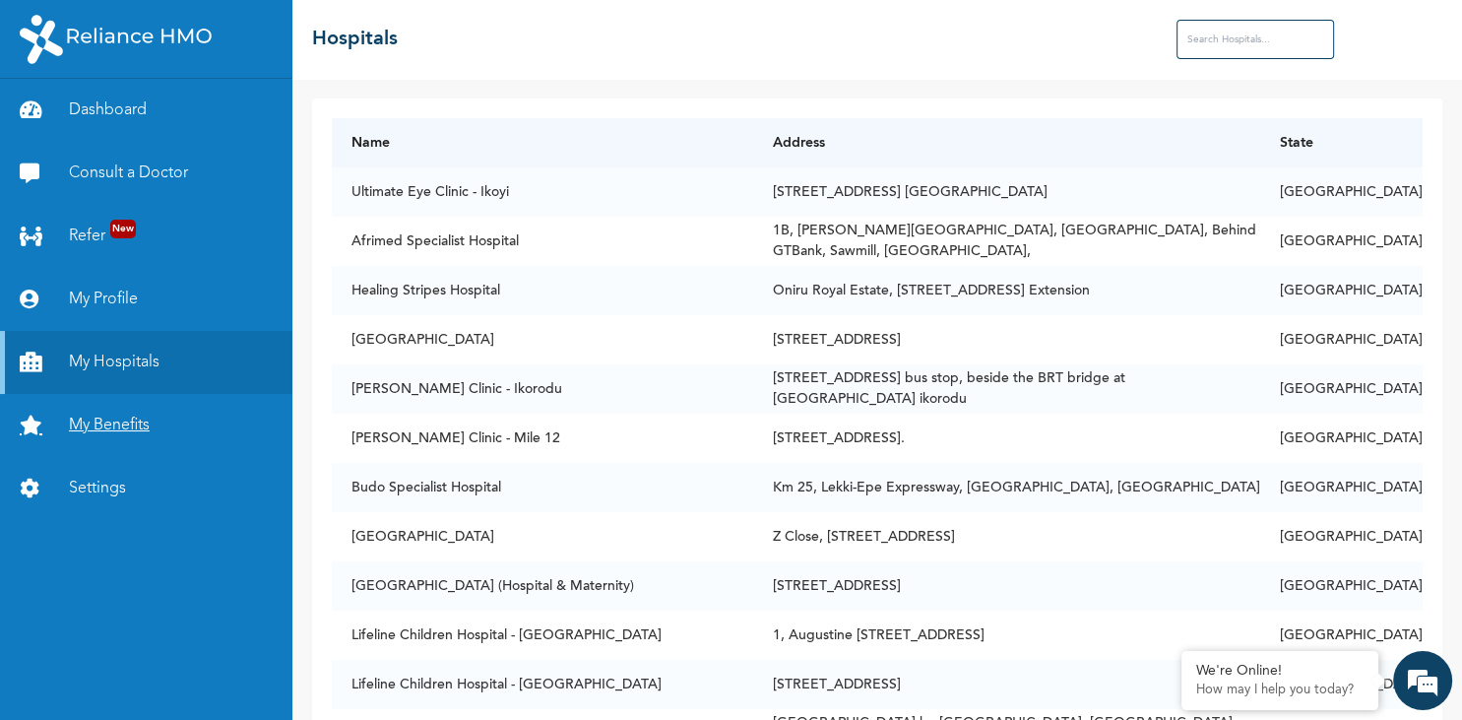
click at [144, 431] on link "My Benefits" at bounding box center [146, 425] width 292 height 63
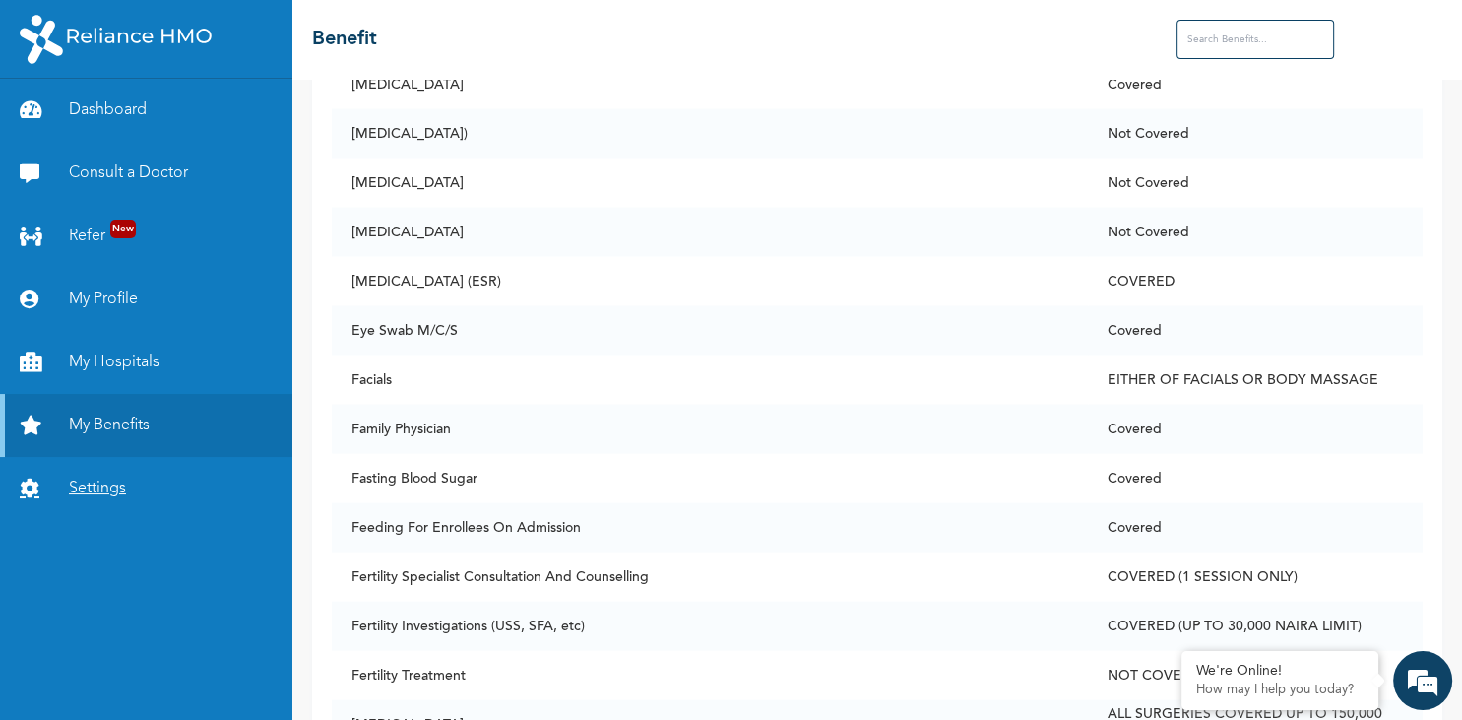
scroll to position [4198, 0]
click at [106, 483] on link "Settings" at bounding box center [146, 488] width 292 height 63
